Goal: Go to known website: Go to known website

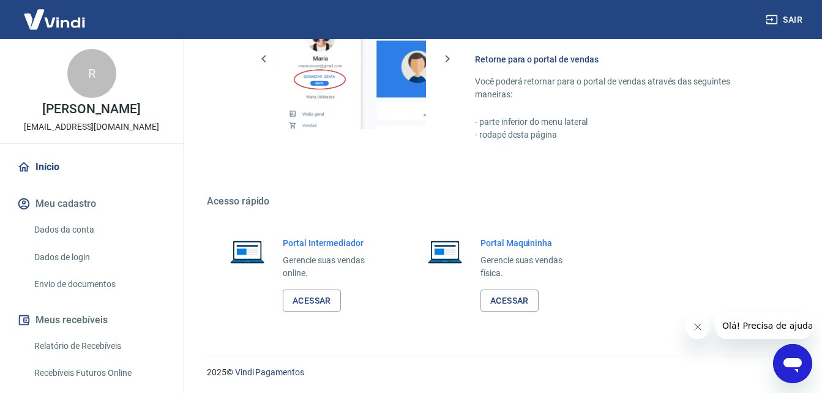
scroll to position [738, 0]
click at [331, 290] on link "Acessar" at bounding box center [312, 300] width 58 height 23
